Goal: Obtain resource: Obtain resource

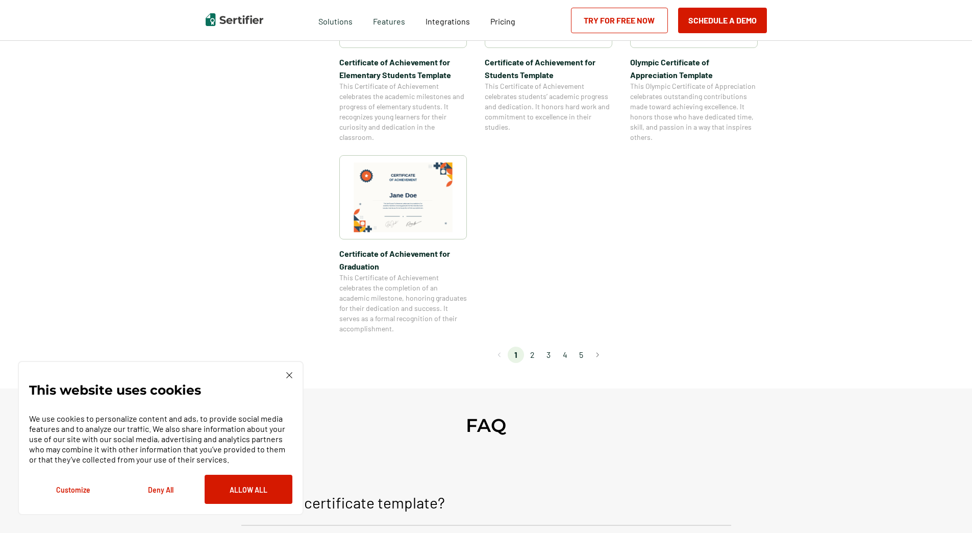
scroll to position [816, 0]
click at [533, 351] on li "2" at bounding box center [532, 354] width 16 height 16
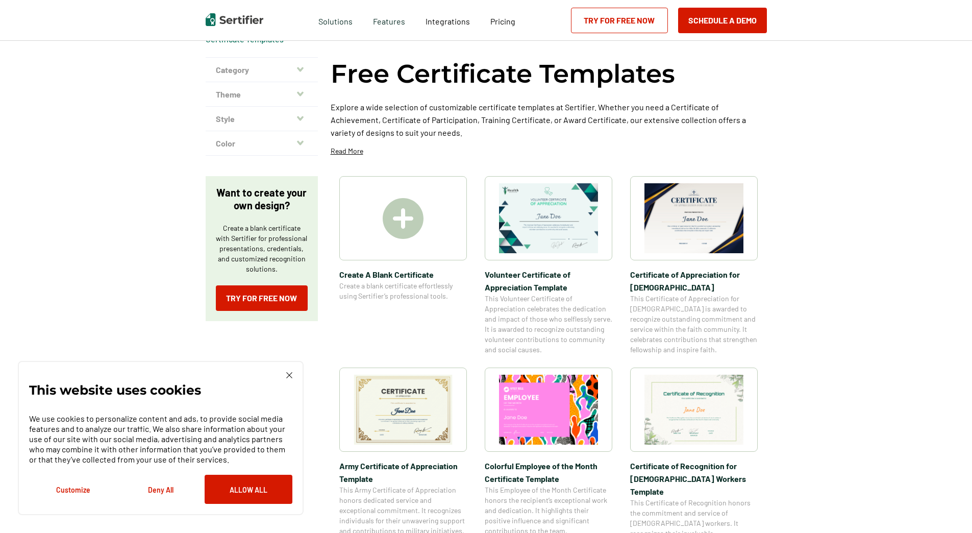
scroll to position [0, 0]
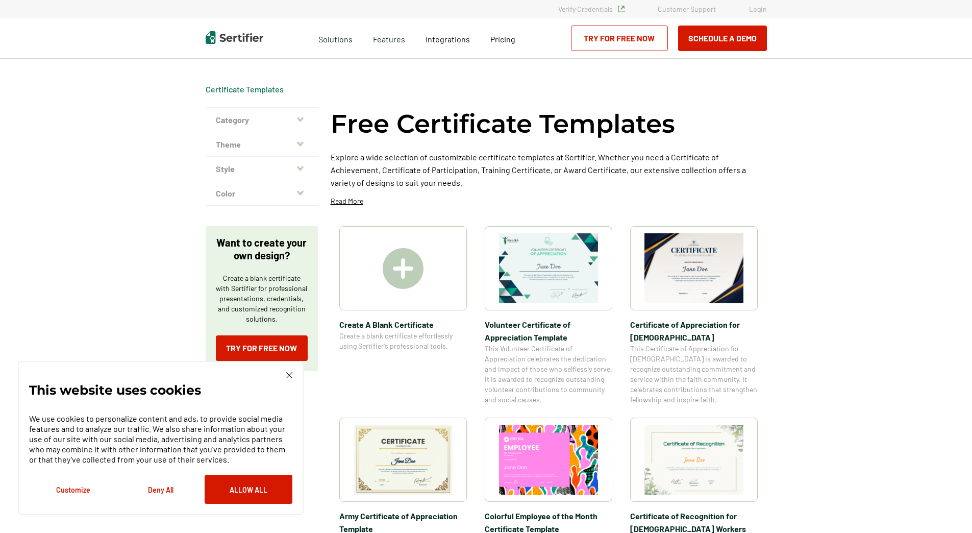
click at [302, 113] on button "Category" at bounding box center [262, 120] width 112 height 24
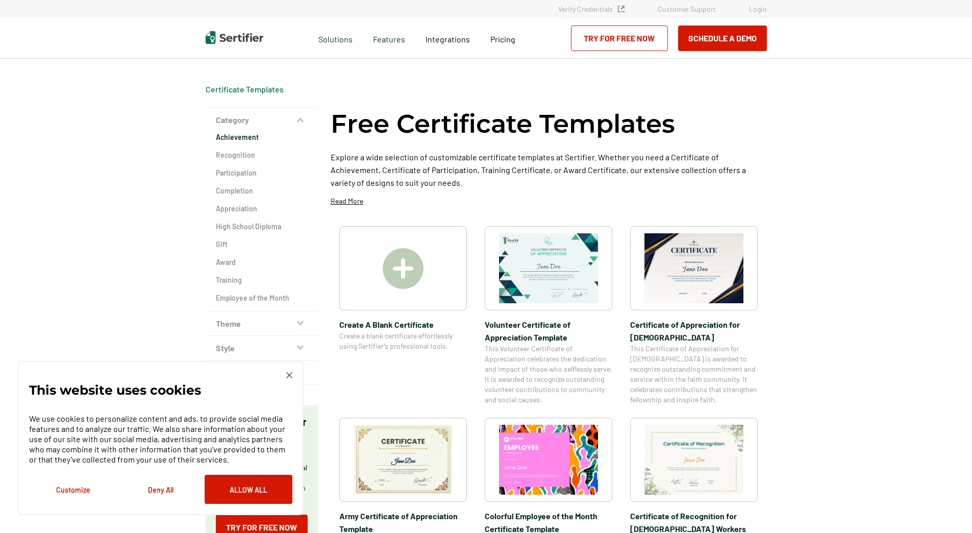
click at [254, 134] on h2 "Achievement" at bounding box center [262, 137] width 92 height 10
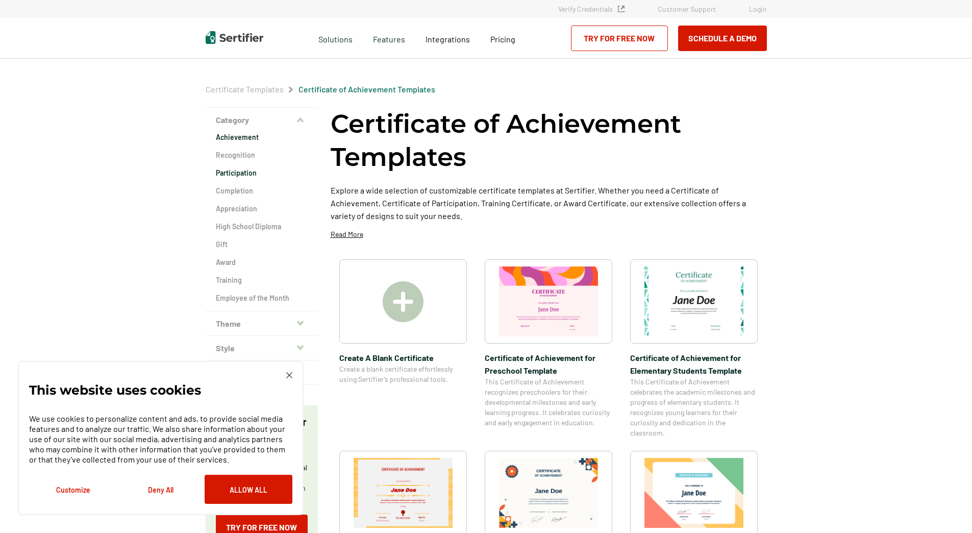
click at [253, 174] on h2 "Participation" at bounding box center [262, 173] width 92 height 10
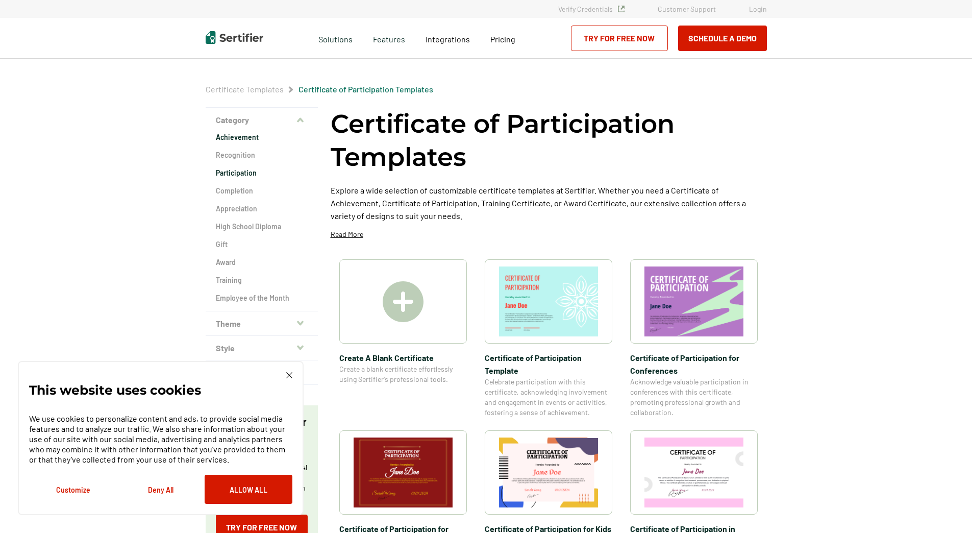
click at [247, 137] on h2 "Achievement" at bounding box center [262, 137] width 92 height 10
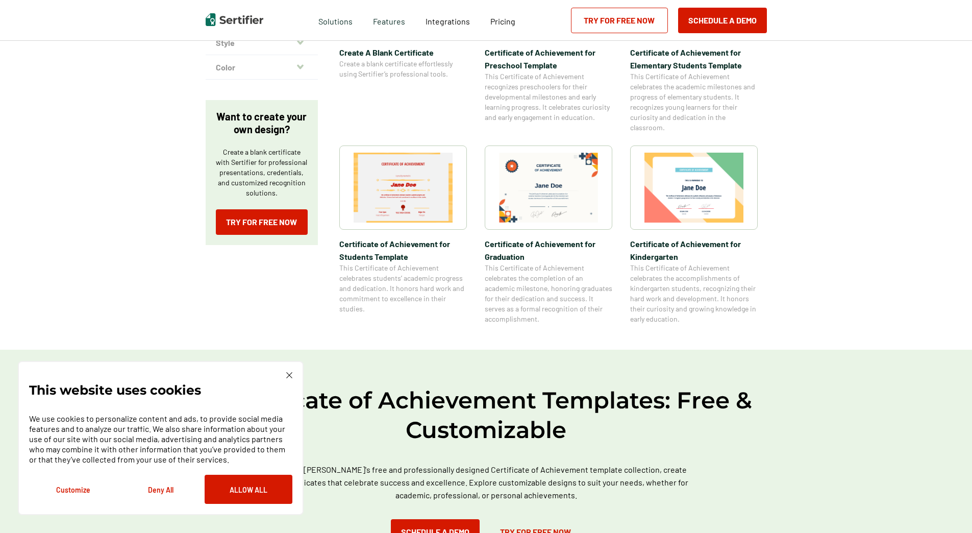
scroll to position [306, 0]
